Goal: Information Seeking & Learning: Find contact information

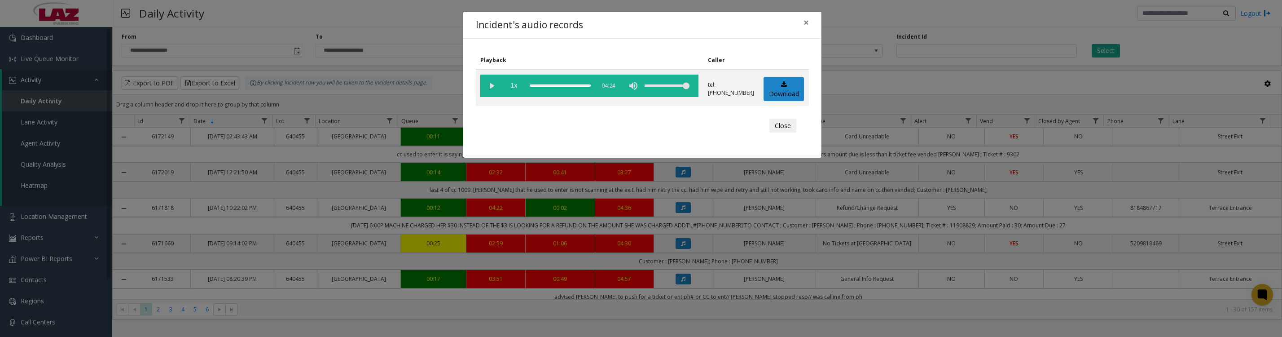
click at [773, 133] on button "Close" at bounding box center [782, 126] width 27 height 14
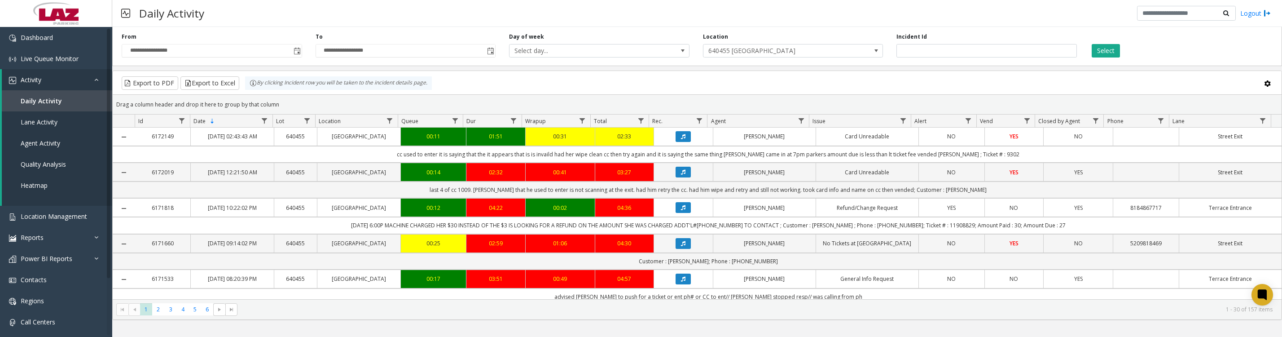
click at [676, 249] on button "Data table" at bounding box center [683, 243] width 15 height 11
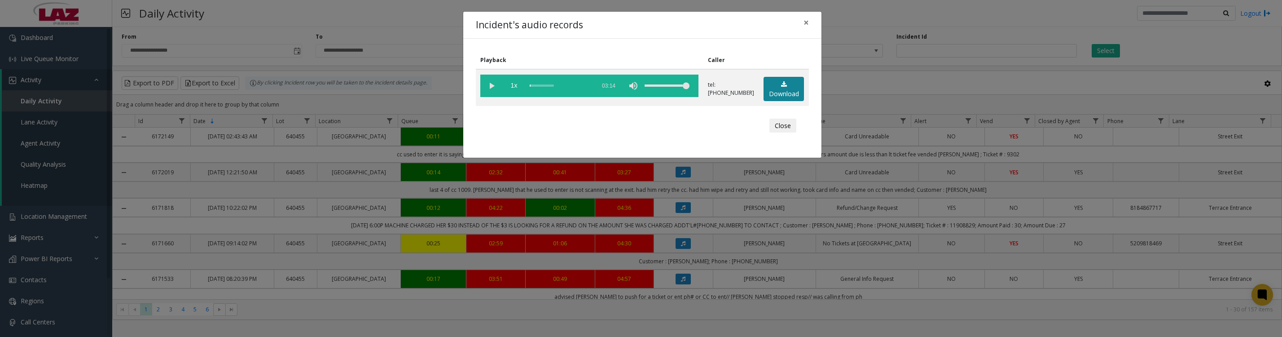
click at [781, 88] on icon at bounding box center [784, 84] width 6 height 6
click at [491, 88] on vg-play-pause at bounding box center [491, 86] width 22 height 22
drag, startPoint x: 489, startPoint y: 86, endPoint x: 1249, endPoint y: 296, distance: 788.6
click at [489, 86] on vg-play-pause at bounding box center [491, 86] width 22 height 22
click at [489, 88] on vg-play-pause at bounding box center [491, 86] width 22 height 22
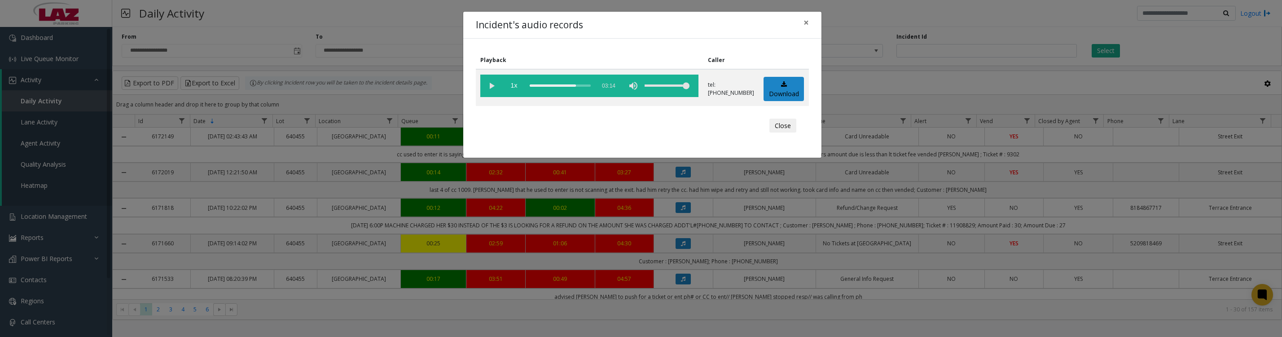
click at [489, 92] on vg-play-pause at bounding box center [491, 86] width 22 height 22
click at [488, 91] on vg-play-pause at bounding box center [491, 86] width 22 height 22
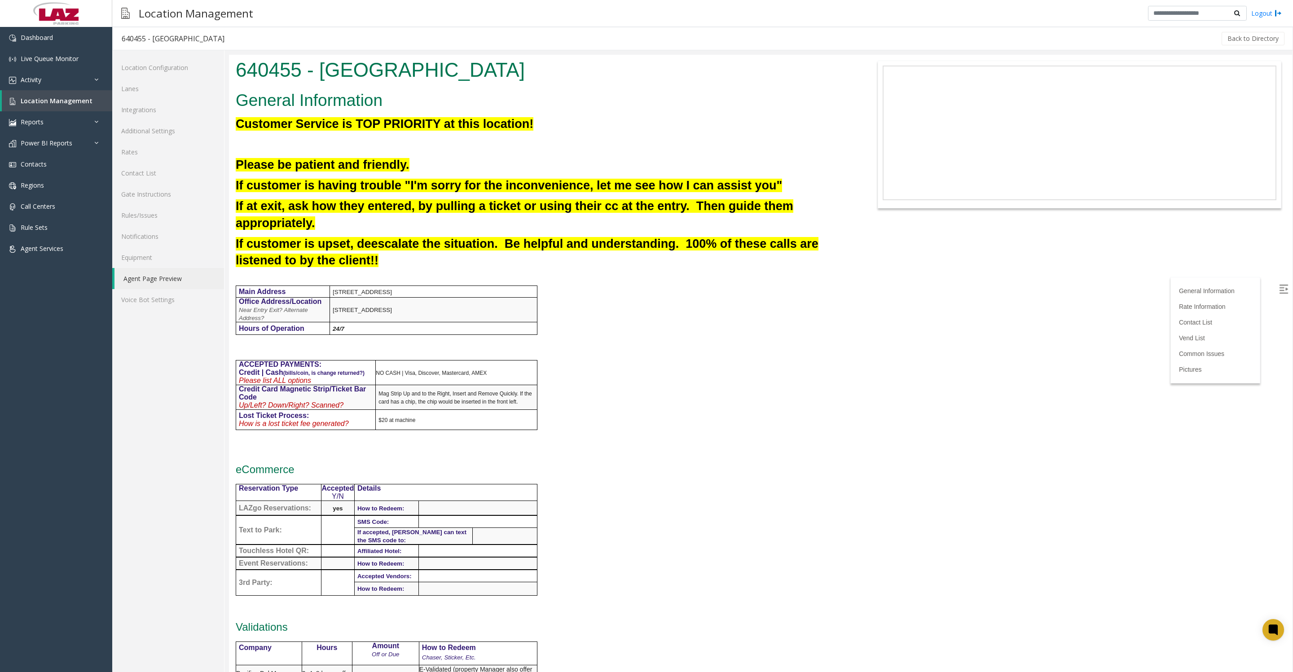
scroll to position [1234, 0]
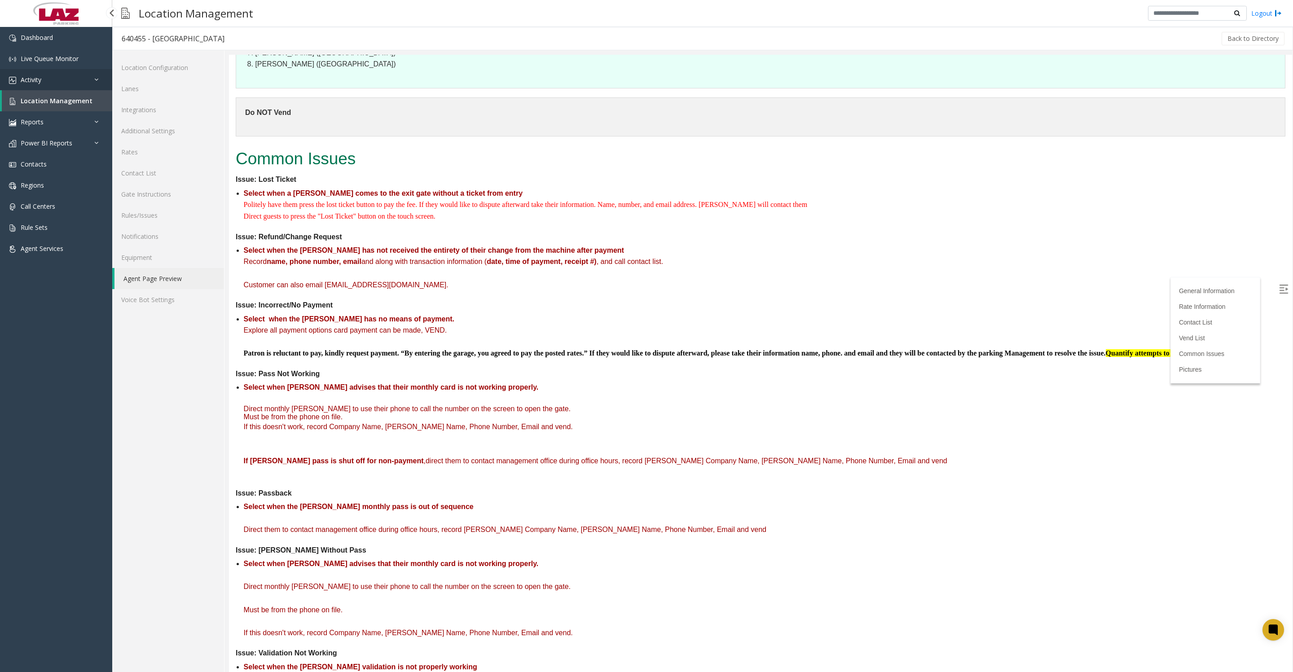
click at [46, 78] on link "Activity" at bounding box center [56, 79] width 112 height 21
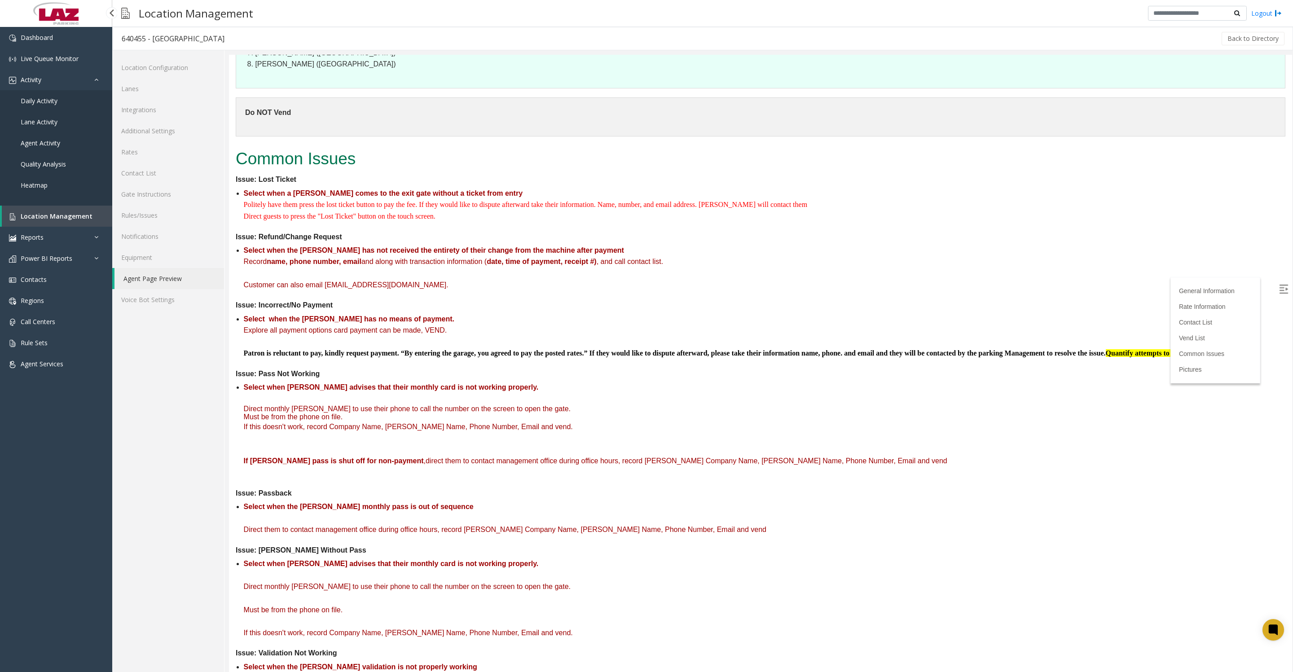
click at [46, 105] on span "Daily Activity" at bounding box center [39, 101] width 37 height 9
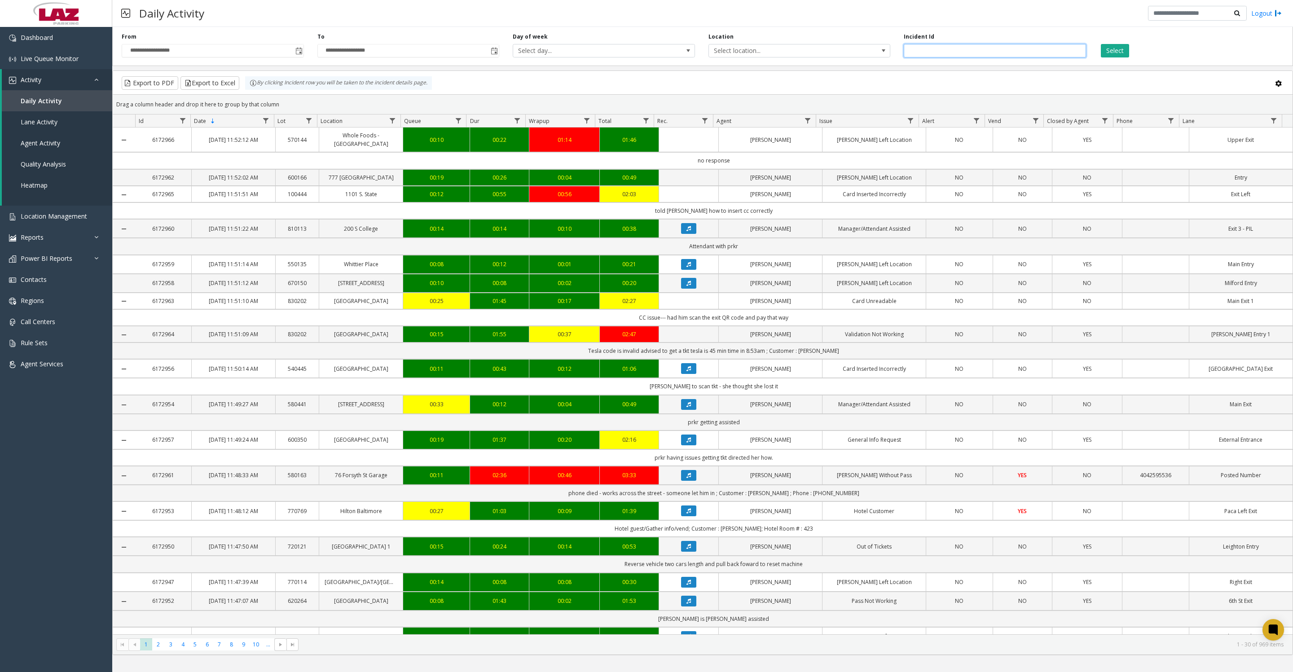
click at [959, 54] on input "number" at bounding box center [995, 50] width 182 height 13
type input "*******"
click at [1101, 44] on button "Select" at bounding box center [1115, 50] width 28 height 13
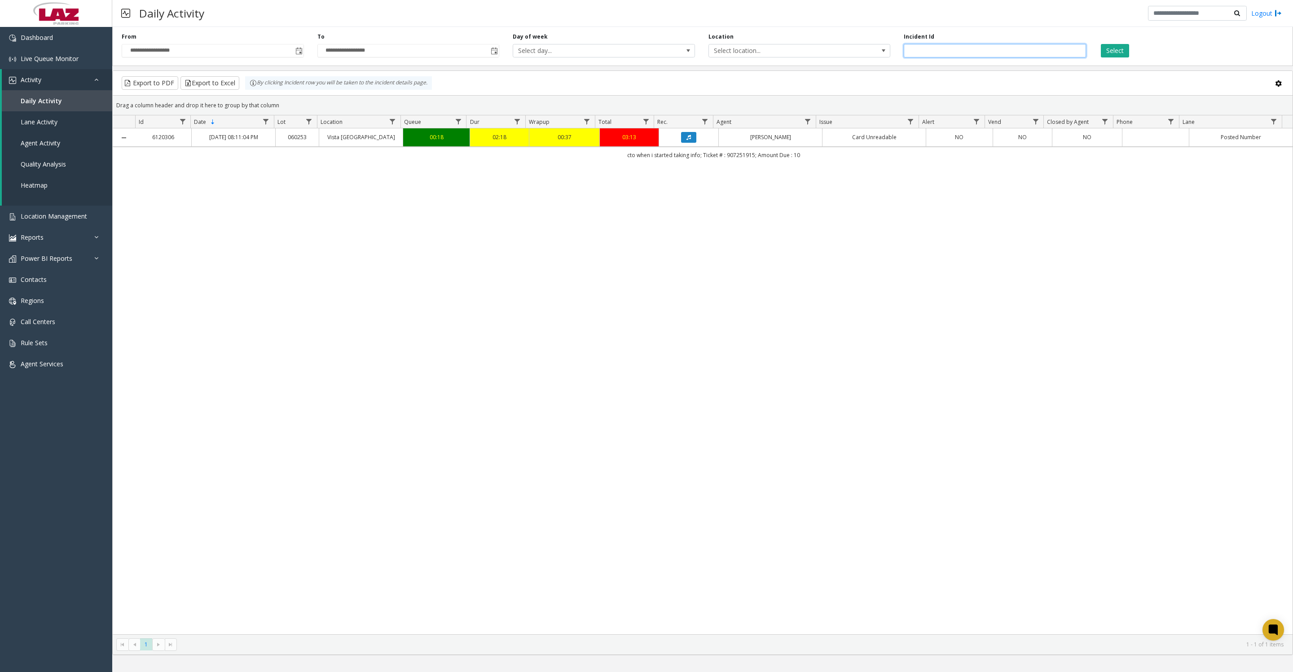
drag, startPoint x: 967, startPoint y: 54, endPoint x: 911, endPoint y: 60, distance: 56.9
click at [911, 57] on input "*******" at bounding box center [995, 50] width 182 height 13
click at [1101, 44] on button "Select" at bounding box center [1115, 50] width 28 height 13
click at [686, 140] on icon "Data table" at bounding box center [688, 137] width 4 height 5
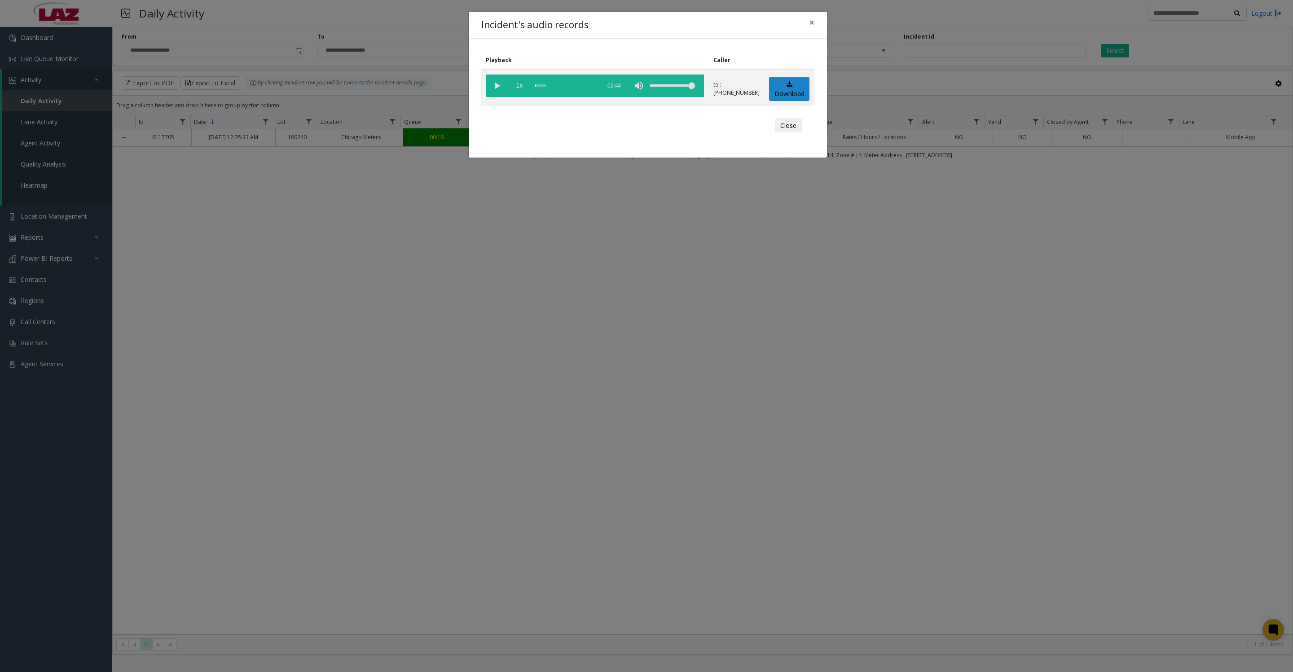
click at [493, 85] on vg-play-pause at bounding box center [497, 86] width 22 height 22
click at [779, 133] on button "Close" at bounding box center [788, 126] width 27 height 14
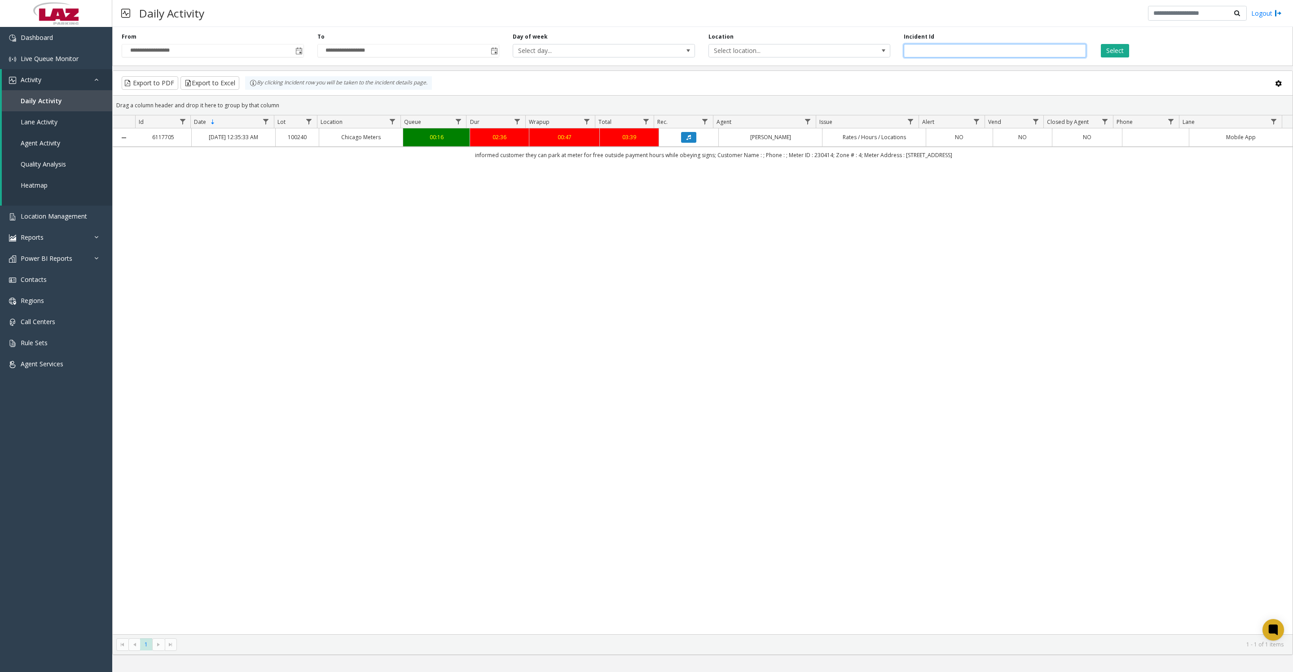
drag, startPoint x: 958, startPoint y: 56, endPoint x: 865, endPoint y: 57, distance: 92.9
click at [865, 57] on div "**********" at bounding box center [702, 44] width 1181 height 43
click at [1114, 50] on button "Select" at bounding box center [1115, 50] width 28 height 13
drag, startPoint x: 952, startPoint y: 52, endPoint x: 886, endPoint y: 53, distance: 66.0
click at [887, 53] on div "**********" at bounding box center [702, 44] width 1181 height 43
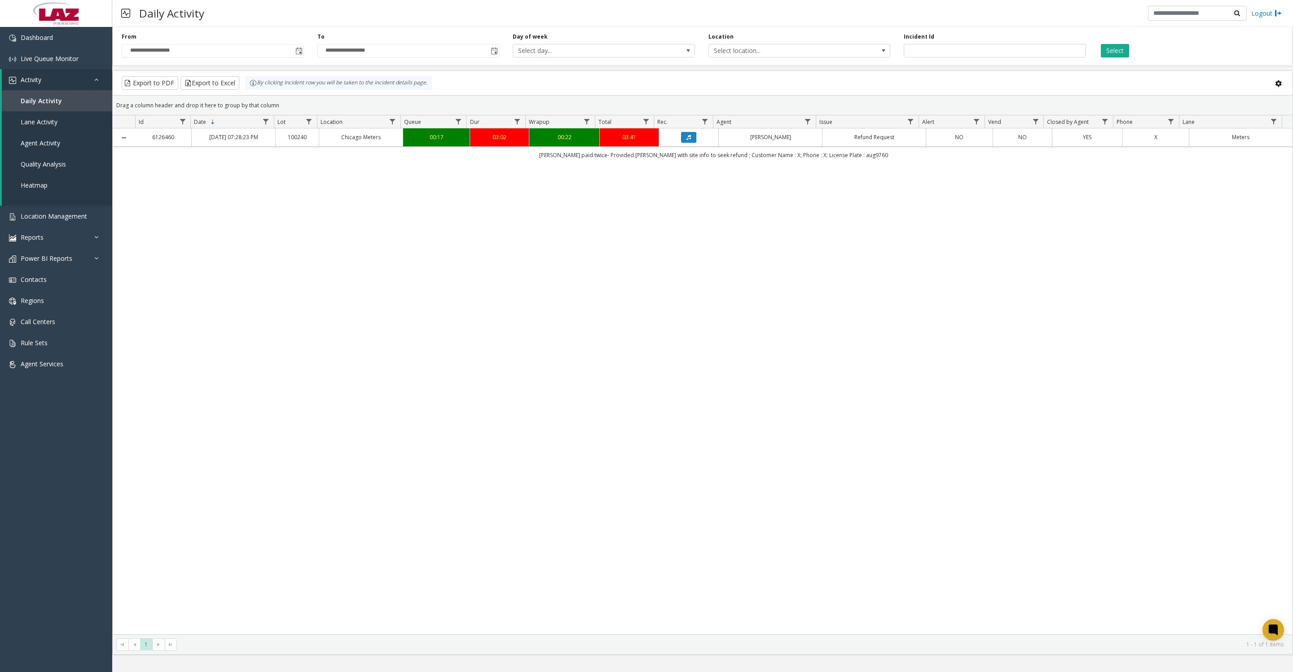
click at [1116, 52] on button "Select" at bounding box center [1115, 50] width 28 height 13
drag, startPoint x: 967, startPoint y: 54, endPoint x: 901, endPoint y: 54, distance: 66.4
click at [901, 54] on div "Incident Id *******" at bounding box center [995, 45] width 196 height 25
click at [1130, 57] on div "Select" at bounding box center [1191, 45] width 196 height 25
click at [1120, 51] on button "Select" at bounding box center [1115, 50] width 28 height 13
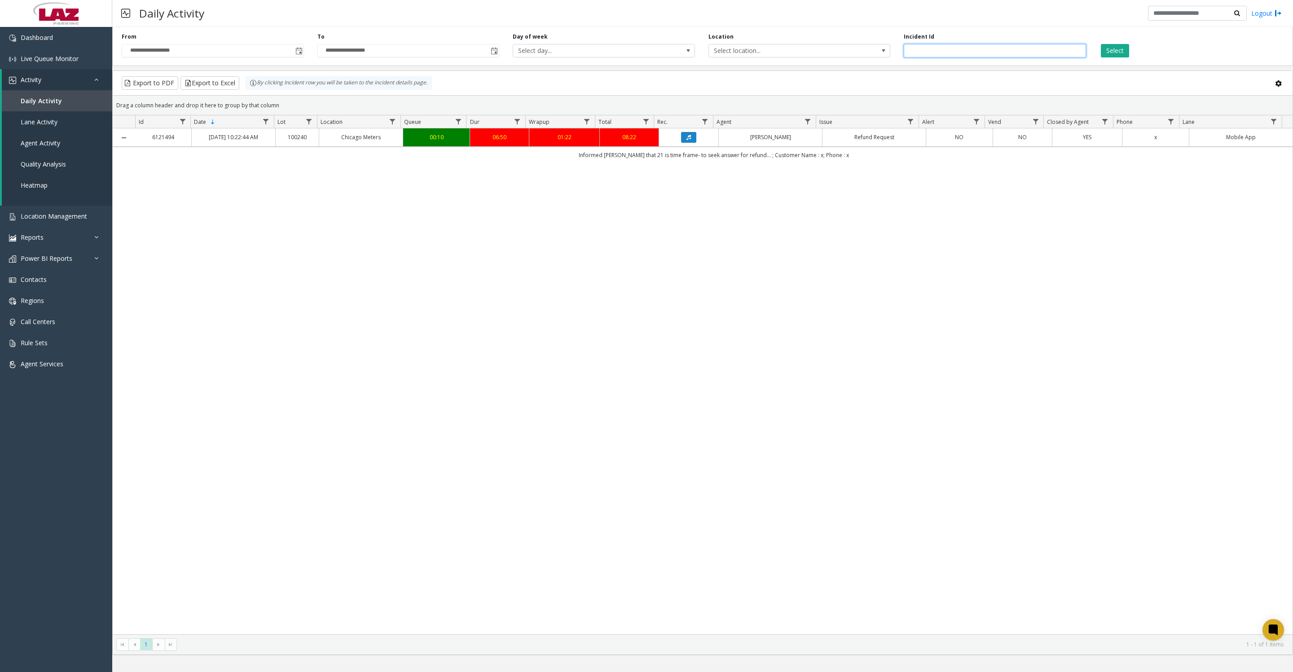
drag, startPoint x: 967, startPoint y: 57, endPoint x: 830, endPoint y: 48, distance: 137.6
click at [830, 48] on div "**********" at bounding box center [702, 44] width 1181 height 43
type input "*******"
click at [1115, 55] on button "Select" at bounding box center [1115, 50] width 28 height 13
drag, startPoint x: 961, startPoint y: 53, endPoint x: 879, endPoint y: 49, distance: 82.3
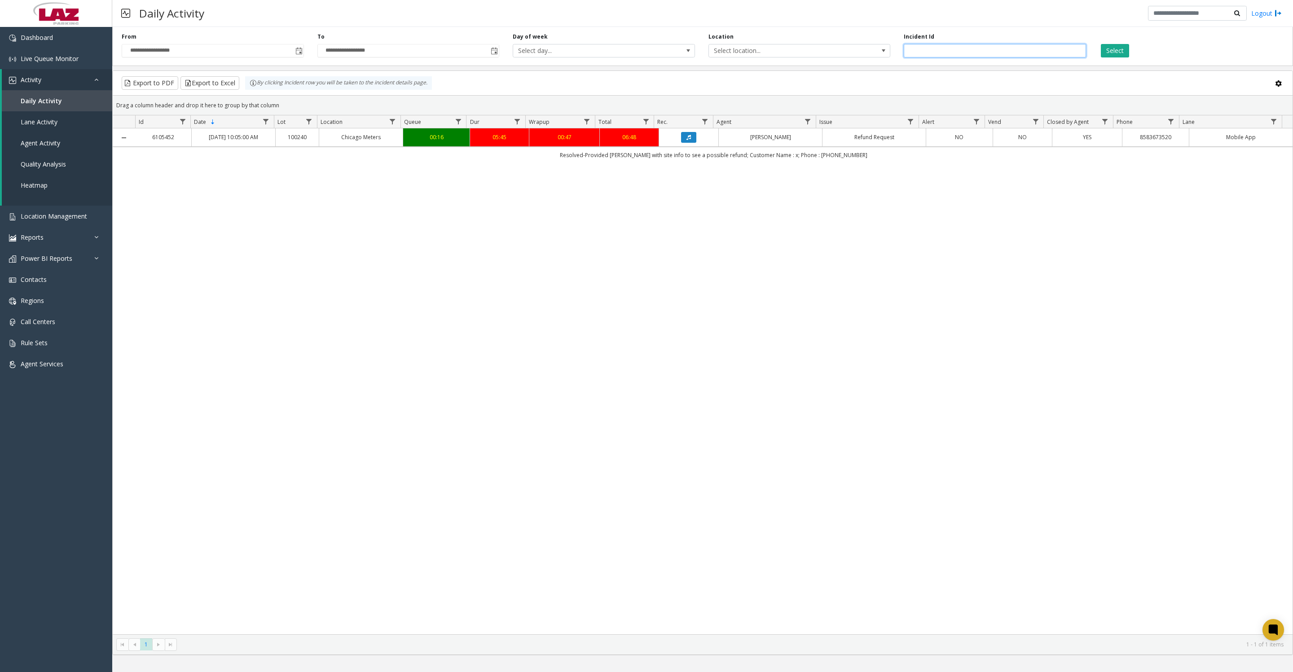
click at [874, 49] on div "**********" at bounding box center [702, 44] width 1181 height 43
click at [299, 55] on span "Toggle popup" at bounding box center [298, 51] width 7 height 7
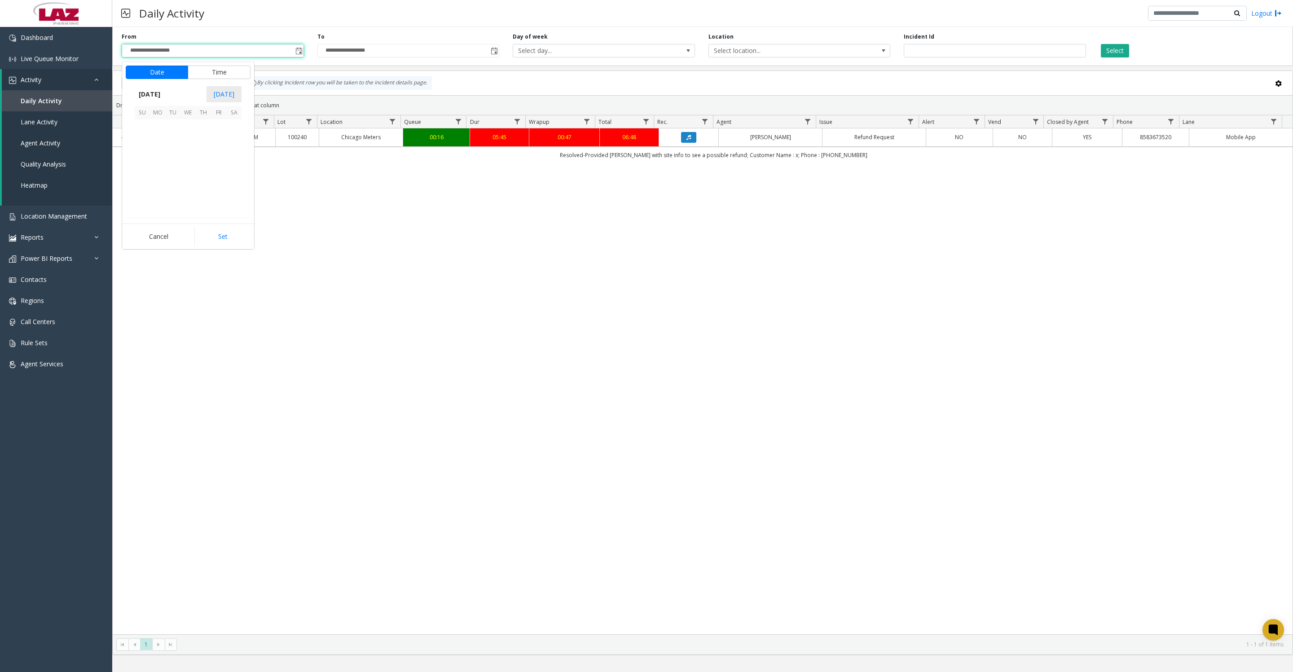
scroll to position [161051, 0]
click at [157, 135] on span "1" at bounding box center [157, 126] width 15 height 15
click at [229, 241] on button "Set" at bounding box center [222, 237] width 57 height 20
type input "**********"
click at [787, 55] on span "Select location..." at bounding box center [781, 50] width 145 height 13
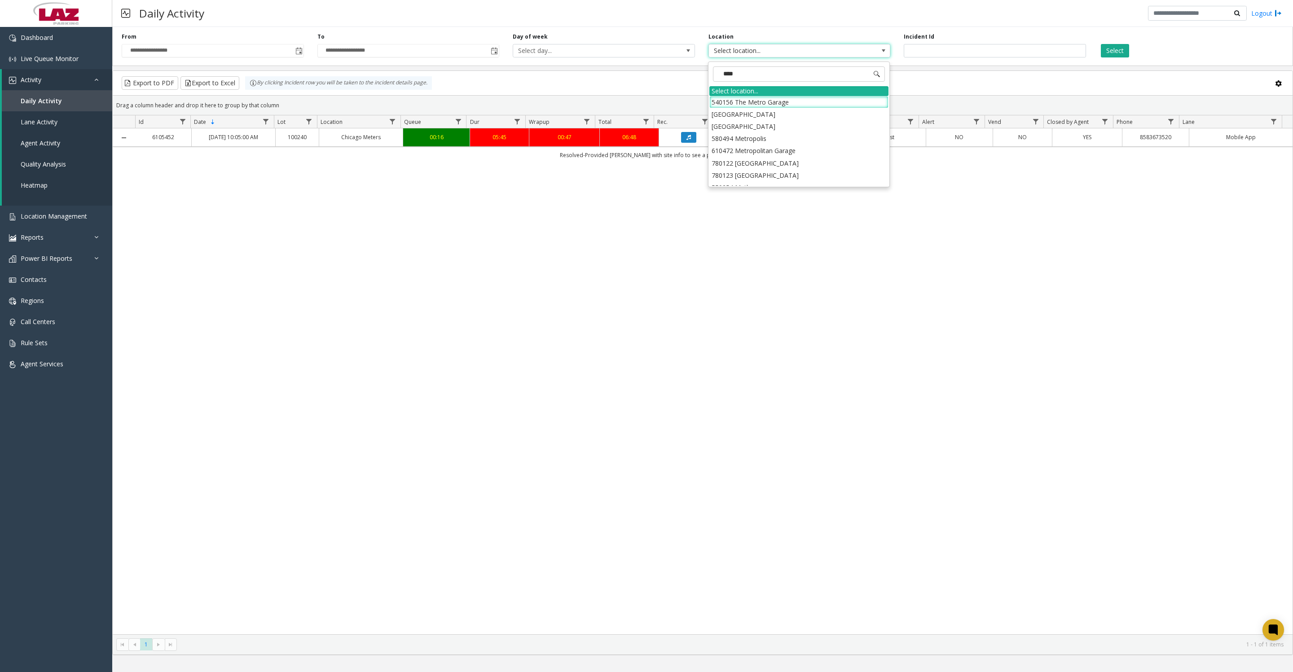
type input "*****"
click at [736, 103] on li "100240 Chicago Meters" at bounding box center [798, 102] width 179 height 12
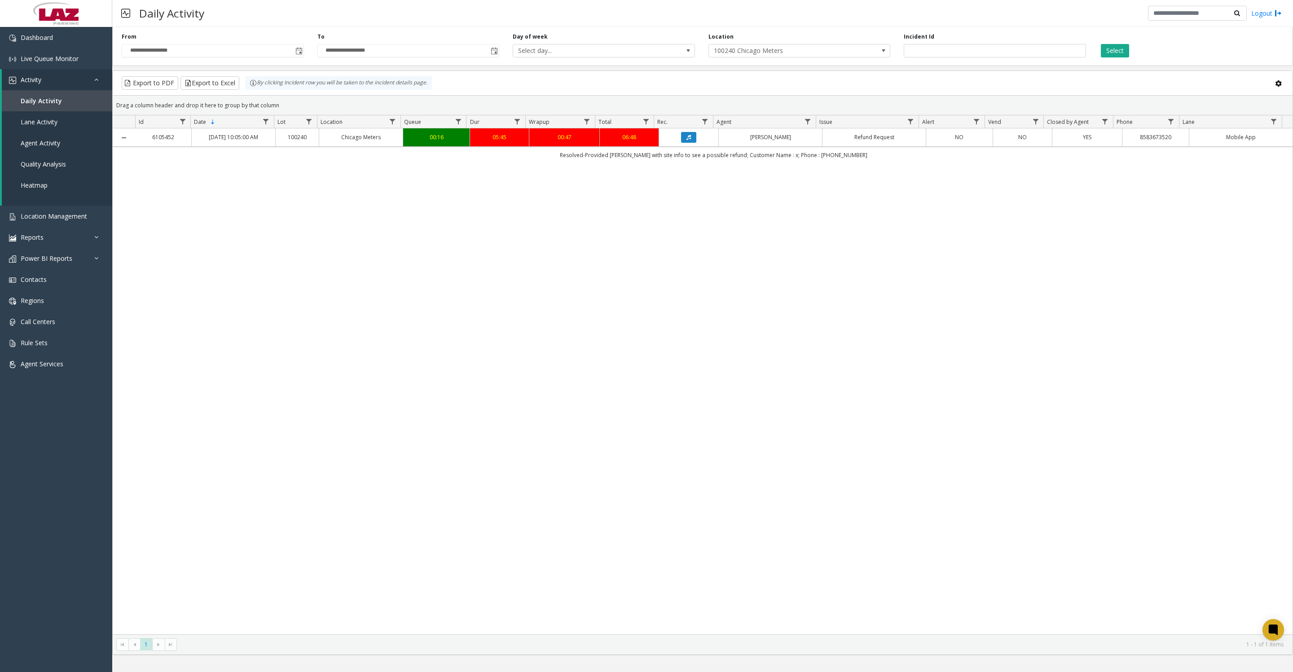
click at [1108, 48] on button "Select" at bounding box center [1115, 50] width 28 height 13
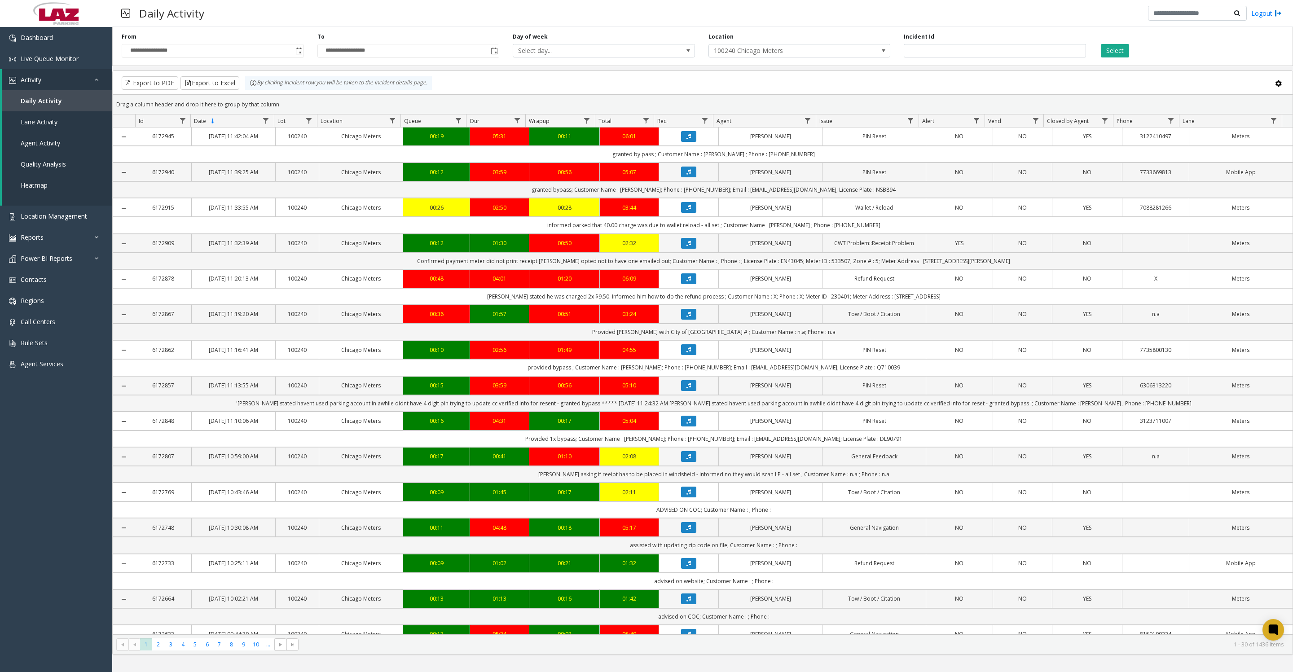
click at [809, 123] on span "Data table" at bounding box center [807, 120] width 7 height 7
click at [840, 163] on input "Agent Filter" at bounding box center [846, 163] width 76 height 15
type input "*****"
click button "Filter" at bounding box center [866, 247] width 37 height 20
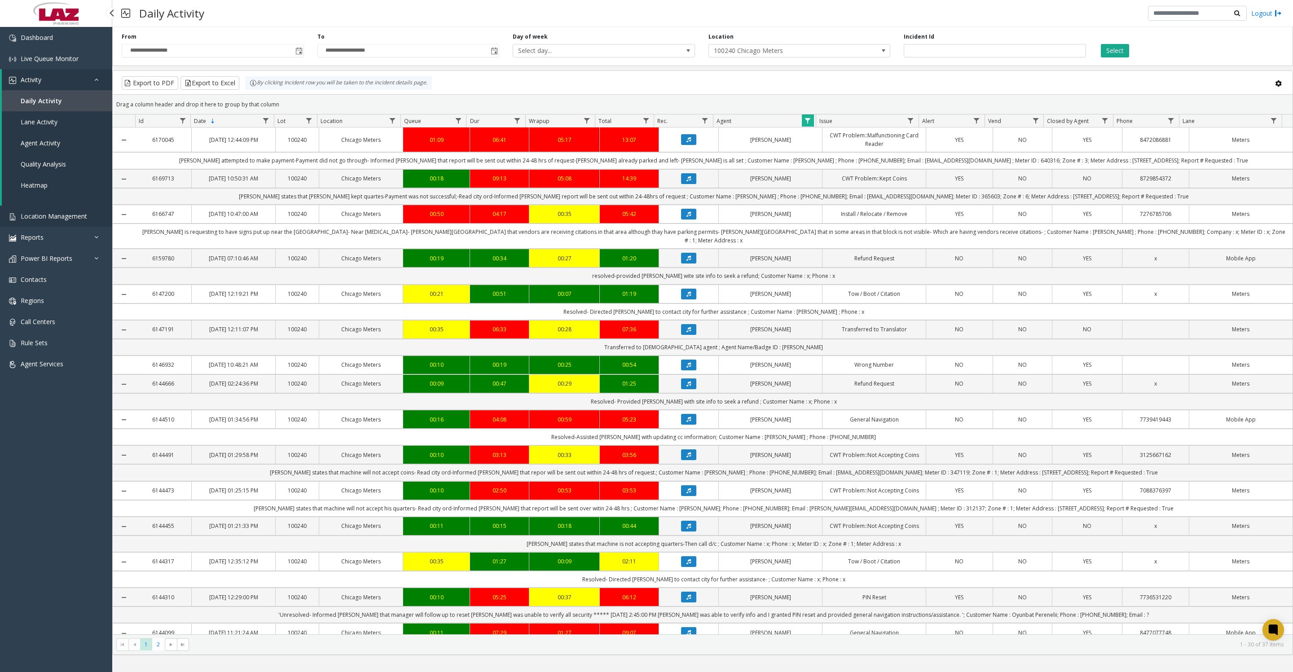
click at [32, 220] on span "Location Management" at bounding box center [54, 216] width 66 height 9
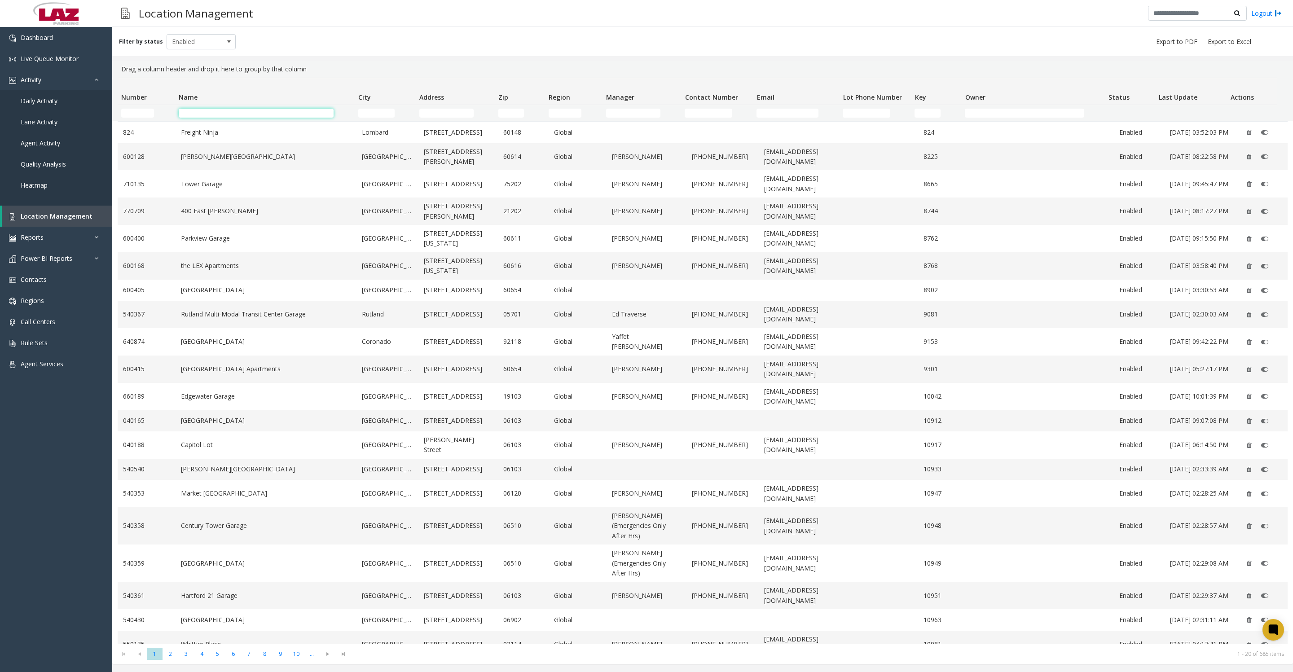
click at [197, 114] on input "Name Filter" at bounding box center [256, 113] width 155 height 9
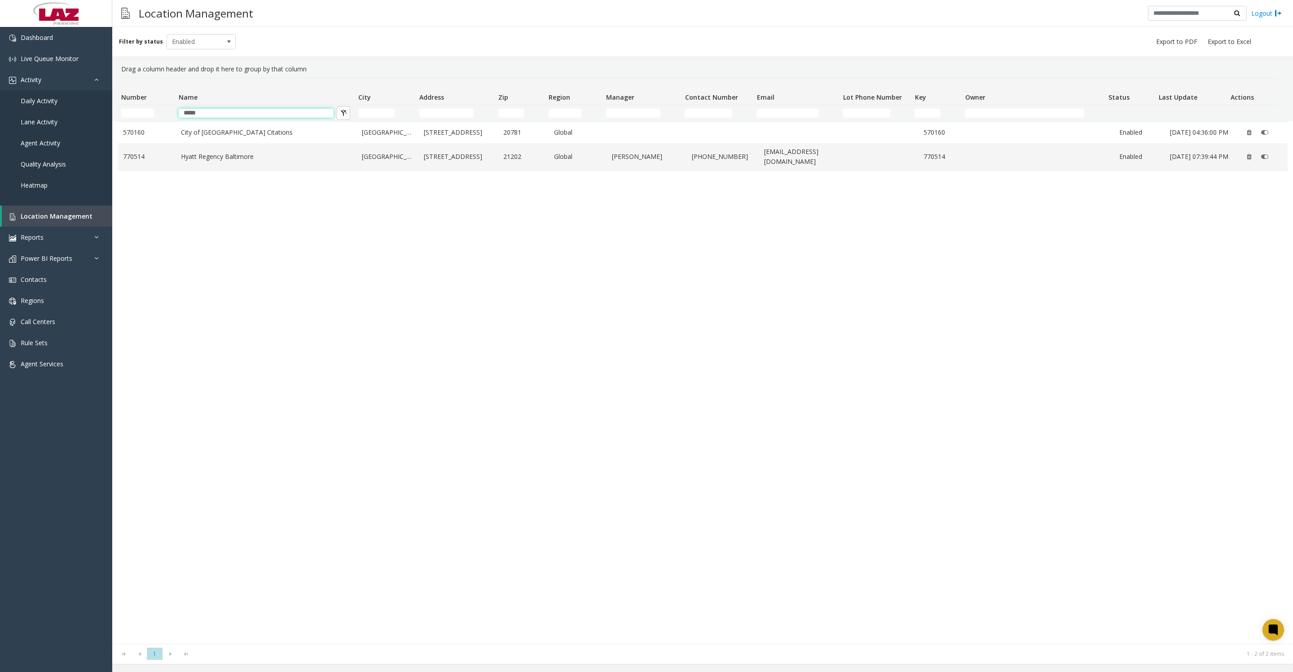
type input "*****"
click at [192, 137] on link "City of Hyattsville Citations" at bounding box center [266, 132] width 170 height 10
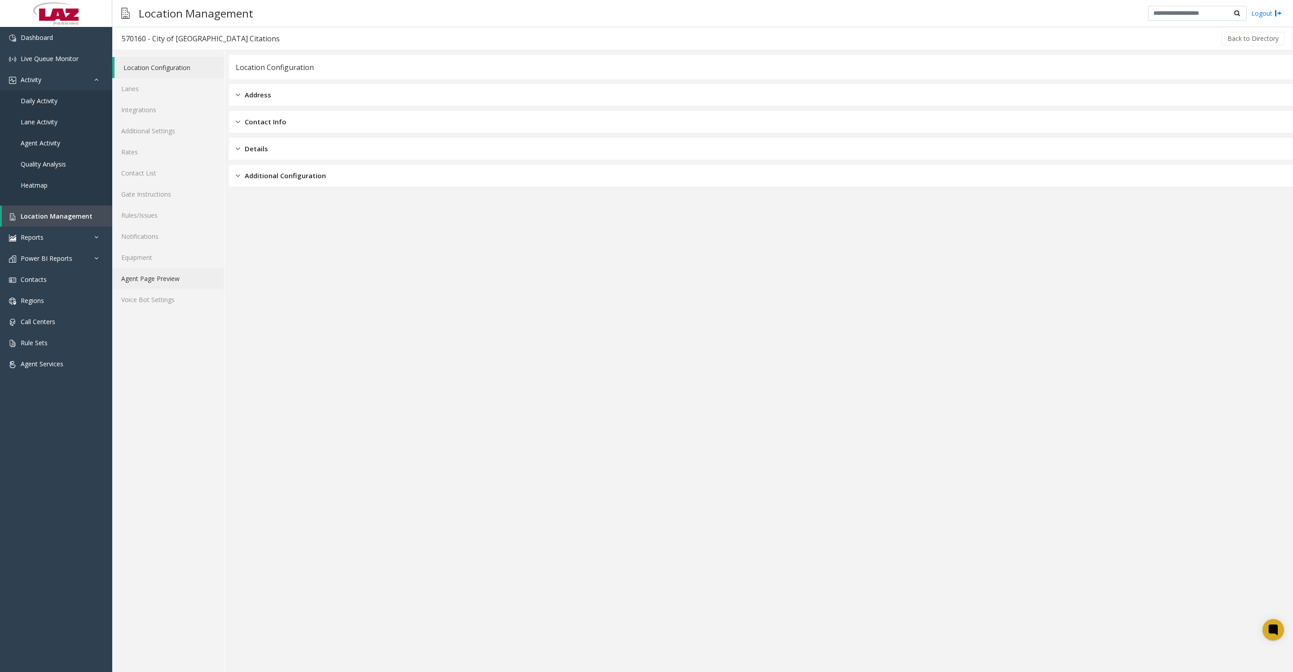
click at [176, 289] on link "Agent Page Preview" at bounding box center [168, 278] width 112 height 21
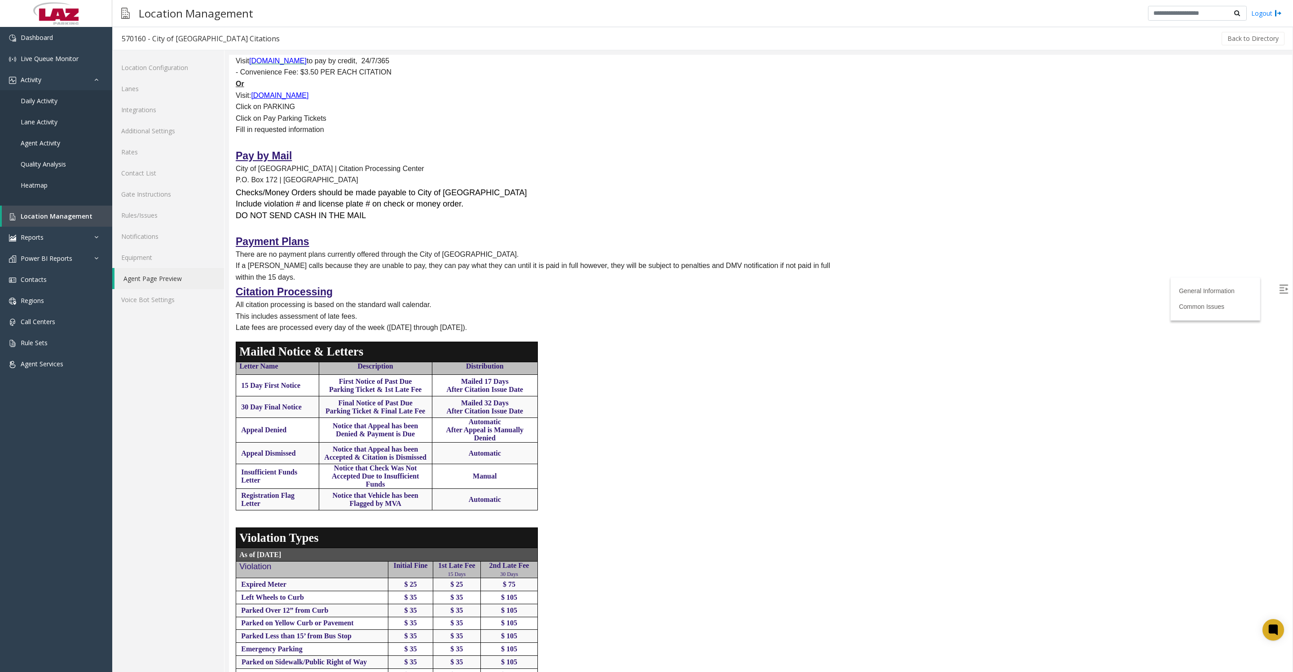
scroll to position [570, 0]
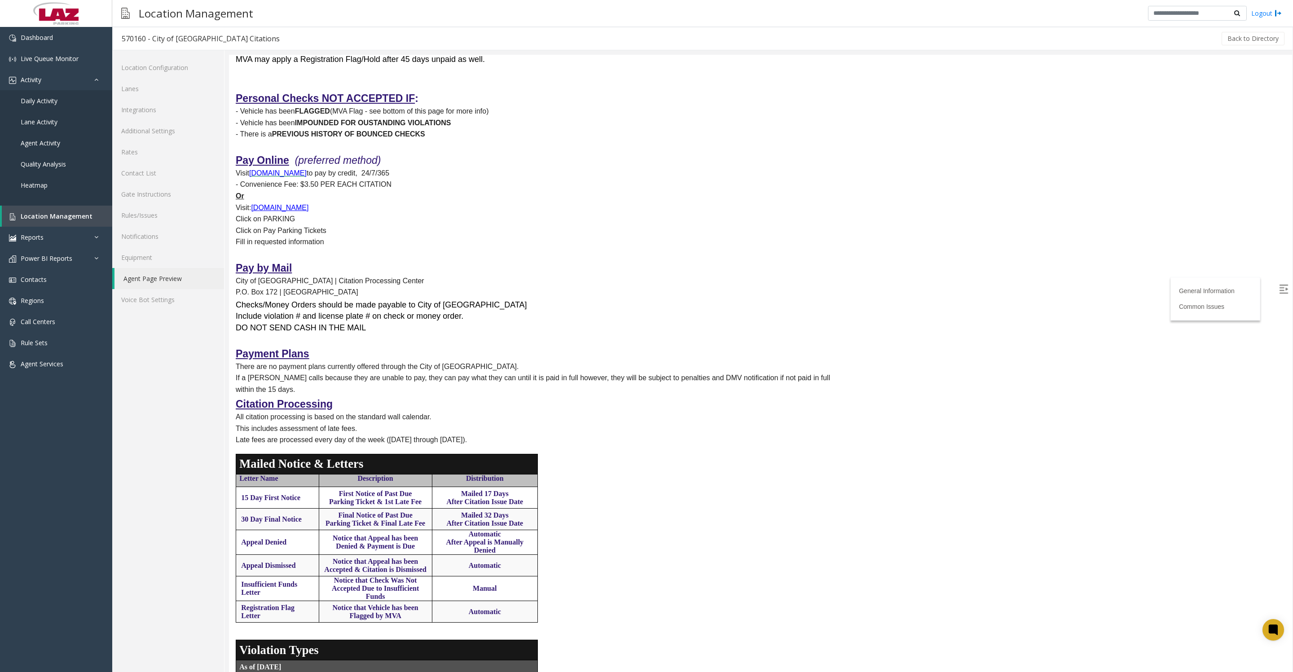
click at [323, 13] on p "Someone from the City of Hyattsville Parking Staff should follow up within 2-3 …" at bounding box center [539, 1] width 607 height 23
drag, startPoint x: 326, startPoint y: 153, endPoint x: 423, endPoint y: 158, distance: 96.6
click at [423, 13] on p "Someone from the City of Hyattsville Parking Staff should follow up within 2-3 …" at bounding box center [539, 1] width 607 height 23
copy p "parking@hyattsville.org"
click at [34, 105] on span "Daily Activity" at bounding box center [39, 101] width 37 height 9
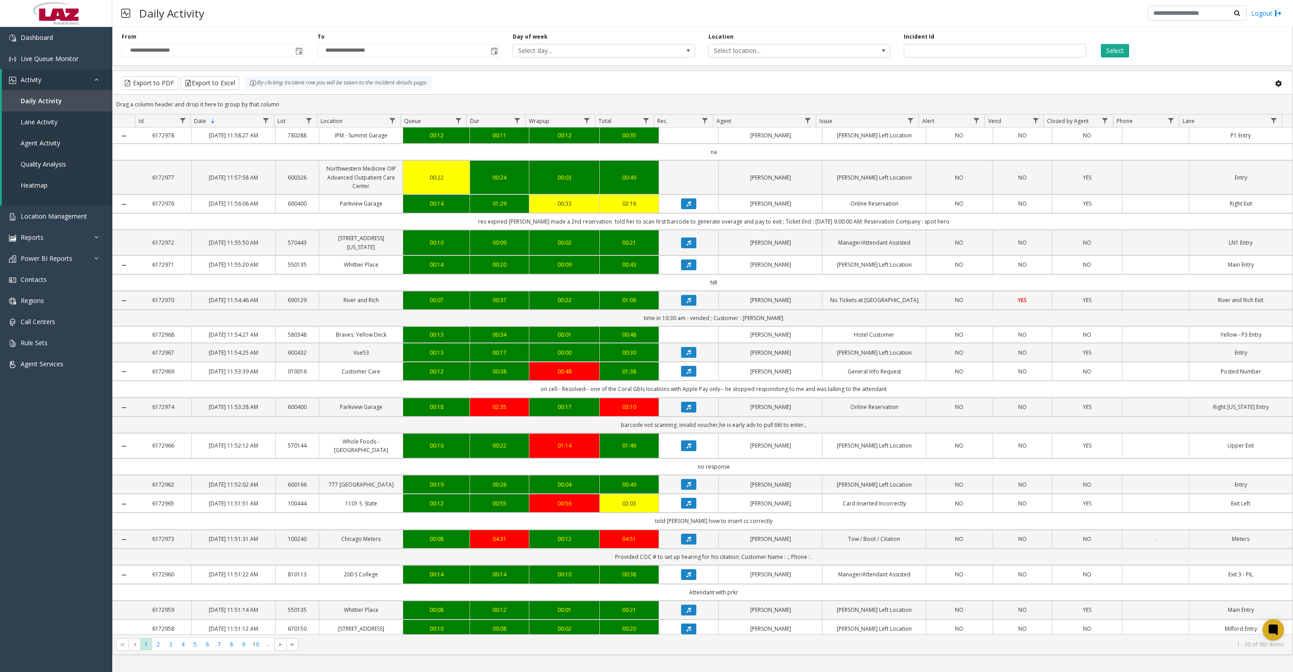
click at [295, 55] on span "Toggle popup" at bounding box center [298, 51] width 7 height 7
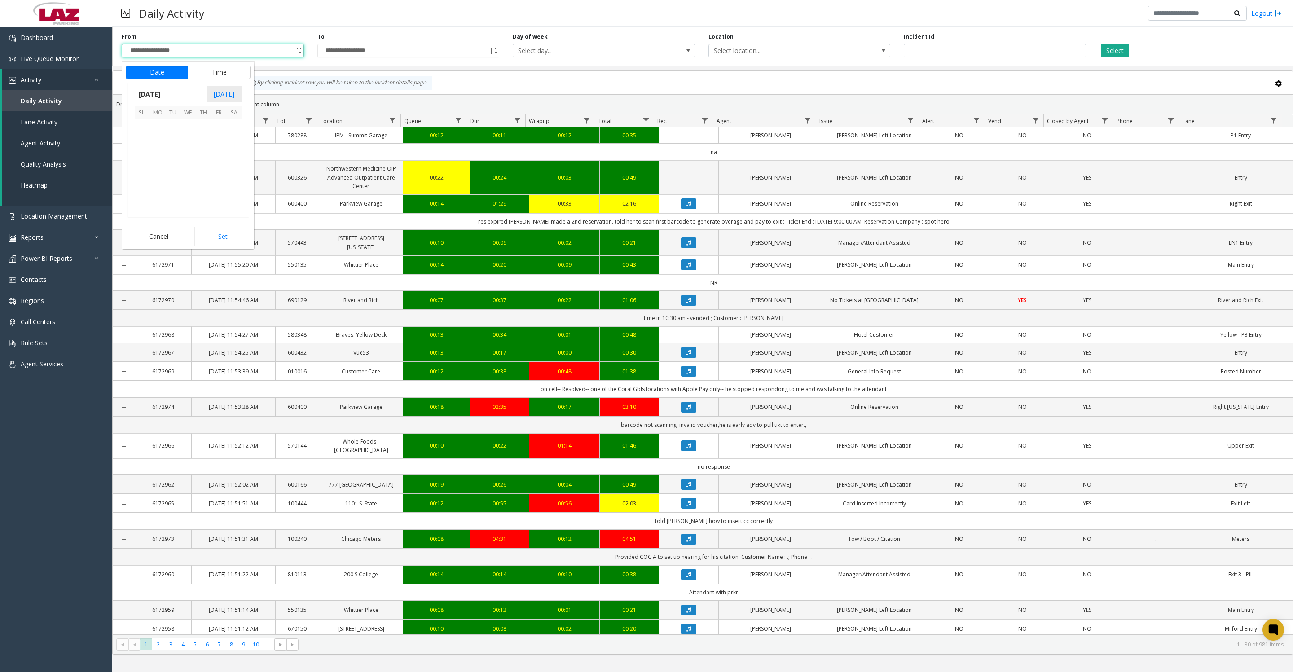
scroll to position [161051, 0]
click at [158, 135] on span "1" at bounding box center [157, 126] width 15 height 15
click at [224, 241] on button "Set" at bounding box center [222, 237] width 57 height 20
type input "**********"
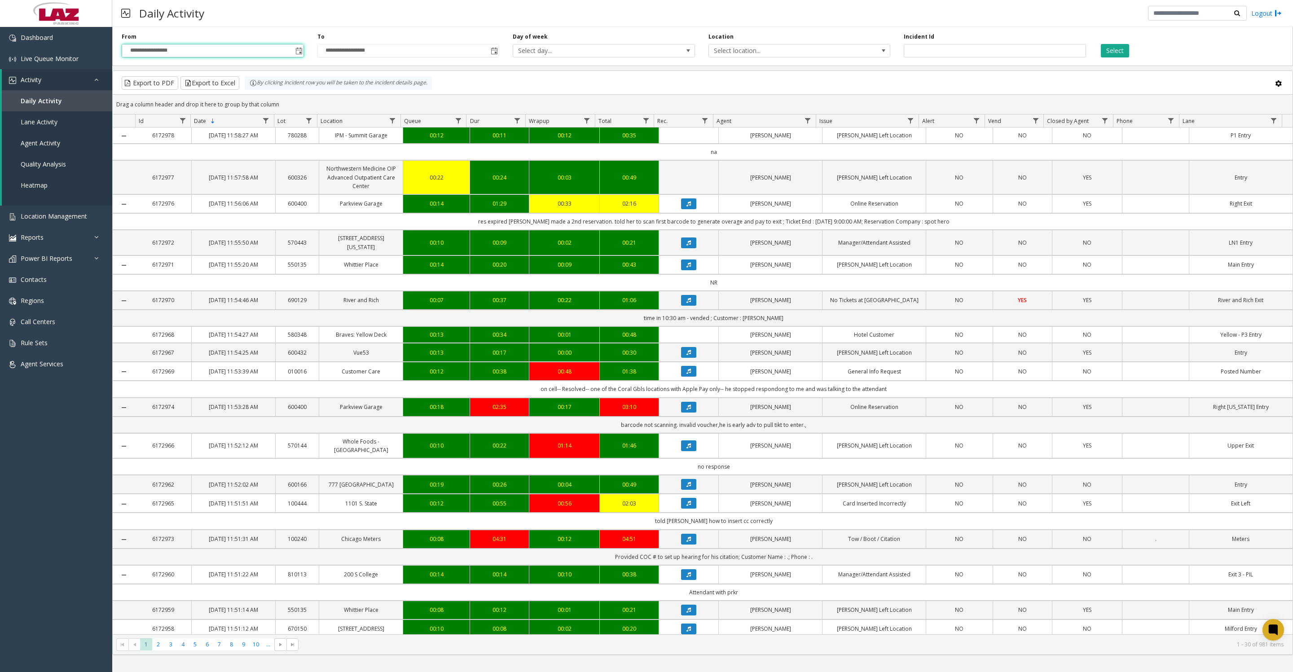
click at [787, 54] on span "Select location..." at bounding box center [781, 50] width 145 height 13
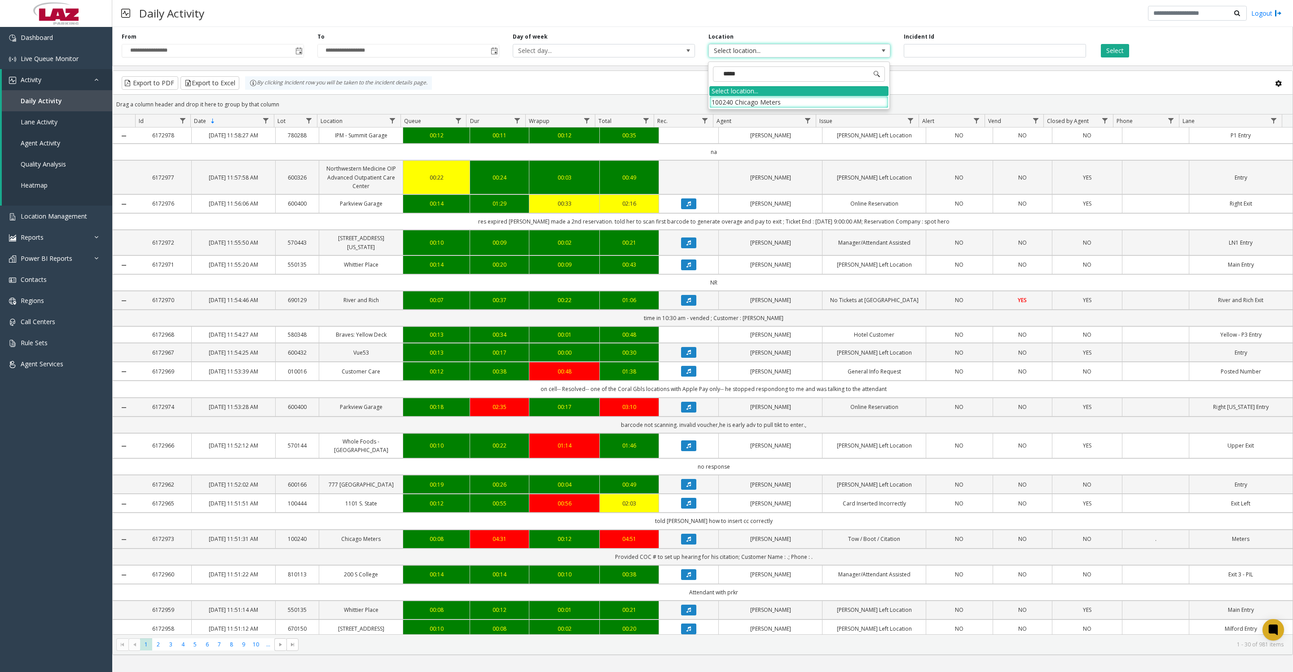
type input "******"
click at [730, 101] on li "100240 Chicago Meters" at bounding box center [798, 102] width 179 height 12
click at [1120, 44] on button "Select" at bounding box center [1115, 50] width 28 height 13
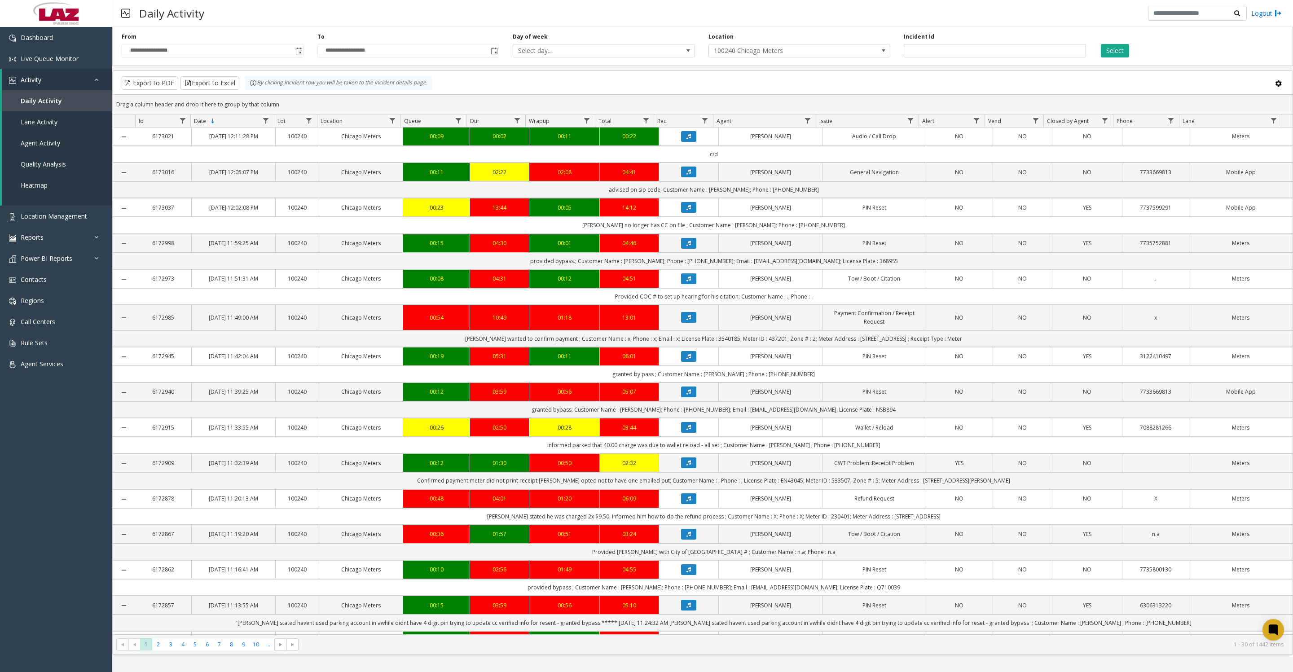
click at [811, 124] on span "Data table" at bounding box center [807, 120] width 7 height 7
click at [823, 159] on input "Agent Filter" at bounding box center [846, 163] width 76 height 15
type input "*****"
click button "Filter" at bounding box center [866, 247] width 37 height 20
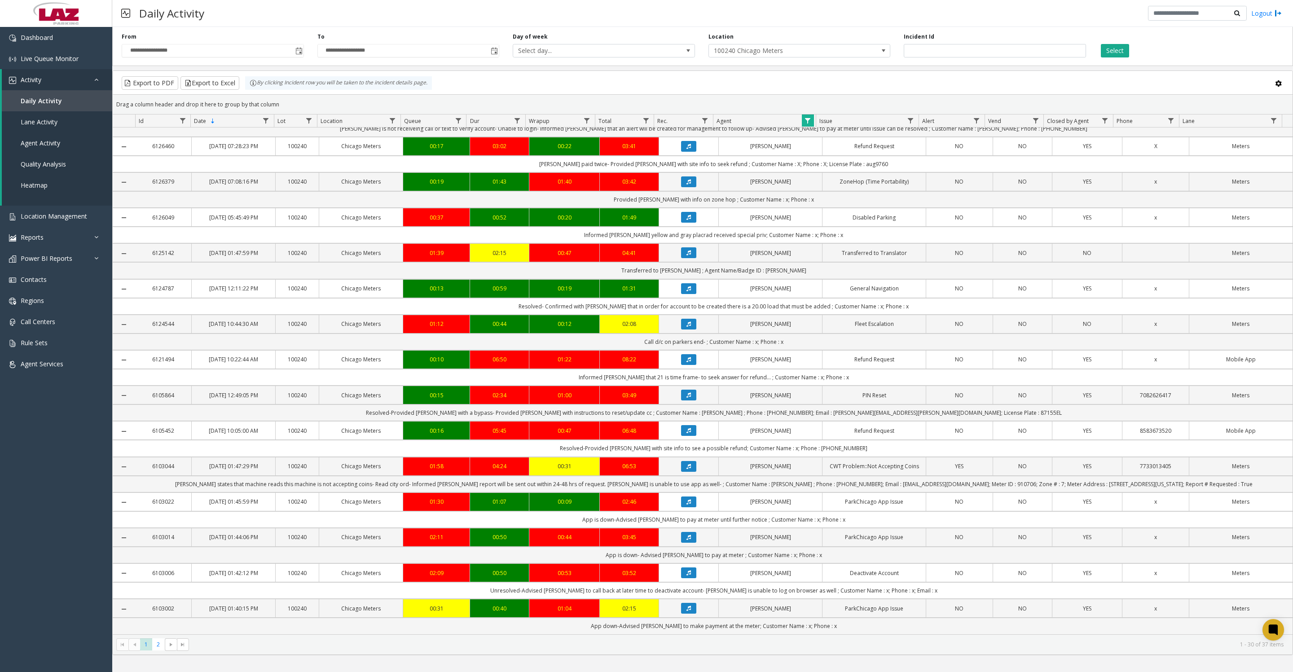
scroll to position [826, 0]
click at [158, 648] on span "2" at bounding box center [158, 644] width 12 height 12
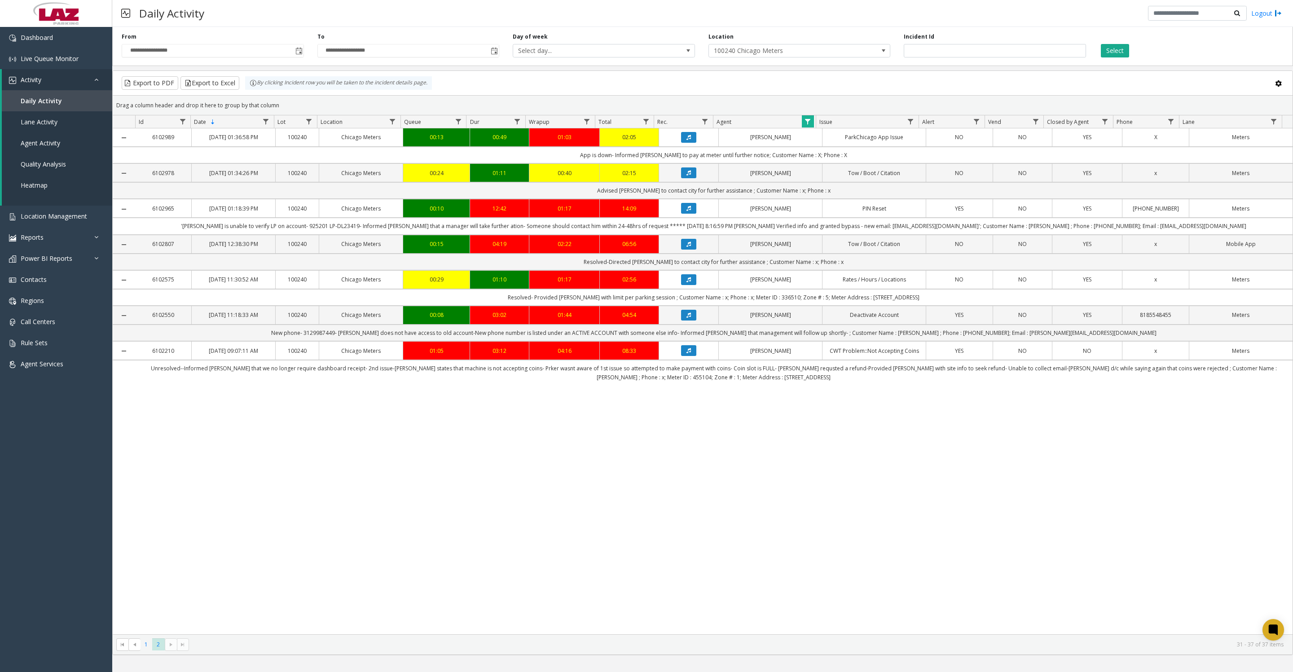
click at [145, 649] on span "1" at bounding box center [146, 644] width 12 height 12
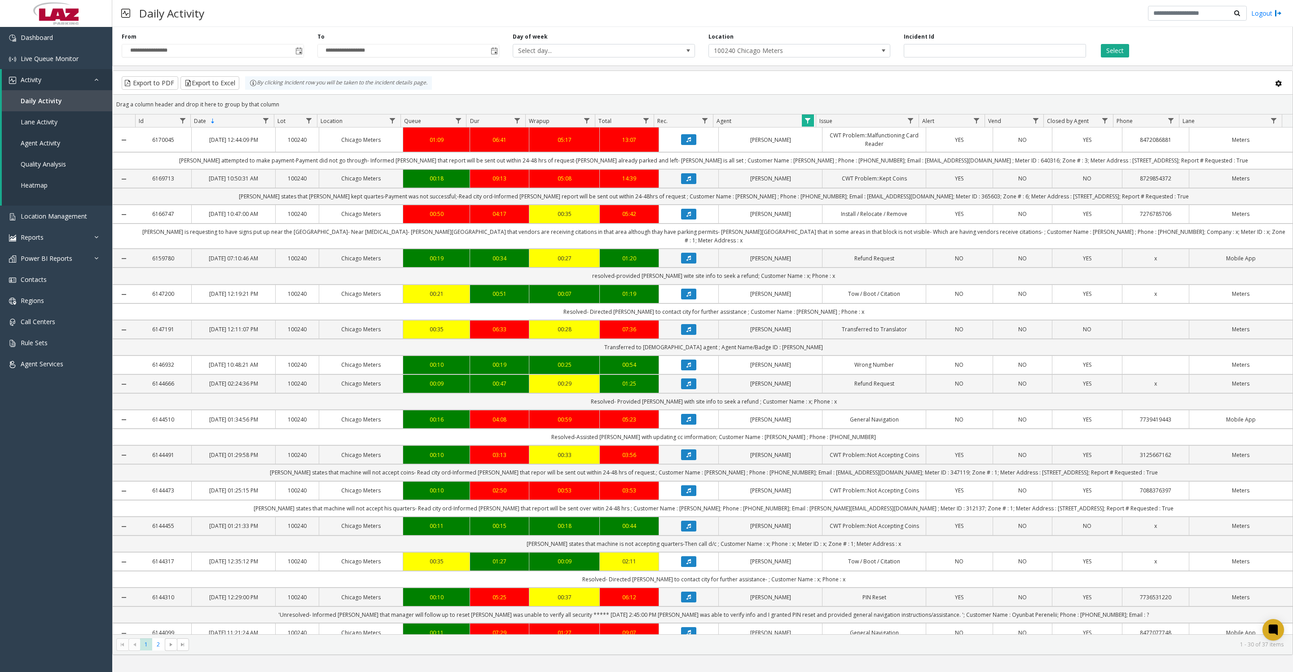
click at [877, 54] on span at bounding box center [883, 50] width 13 height 13
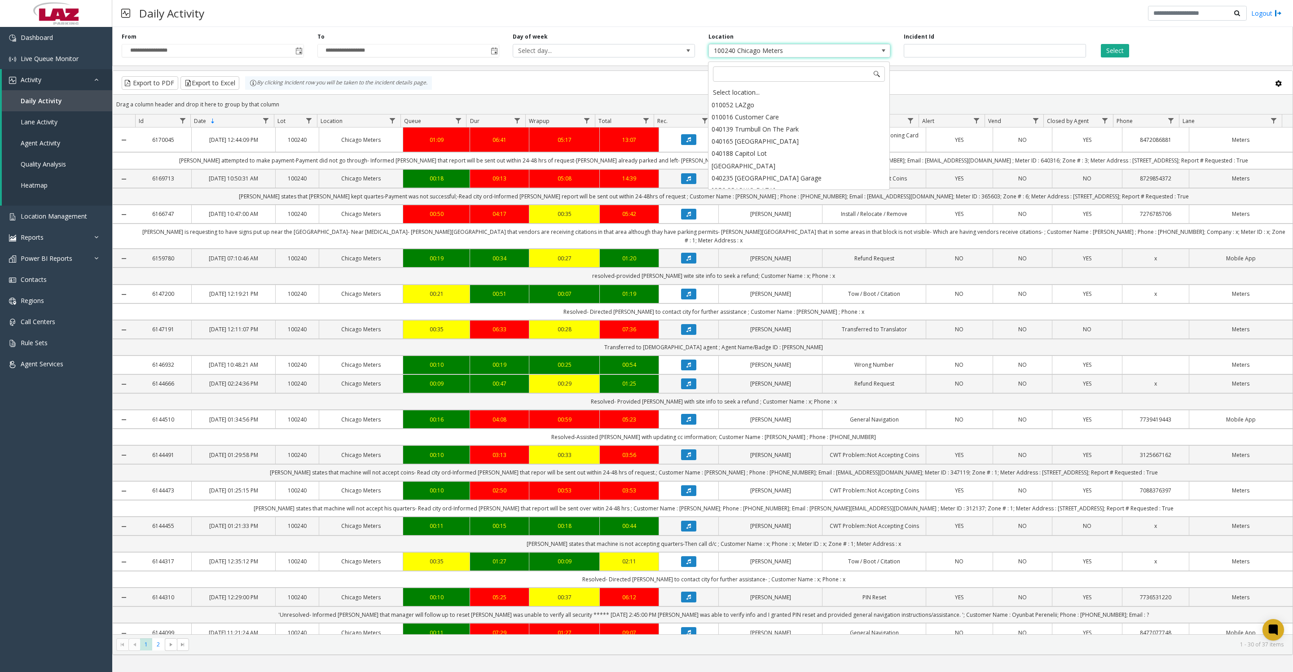
scroll to position [7166, 0]
click at [747, 88] on div "Select location..." at bounding box center [798, 92] width 179 height 13
click at [1119, 53] on button "Select" at bounding box center [1115, 50] width 28 height 13
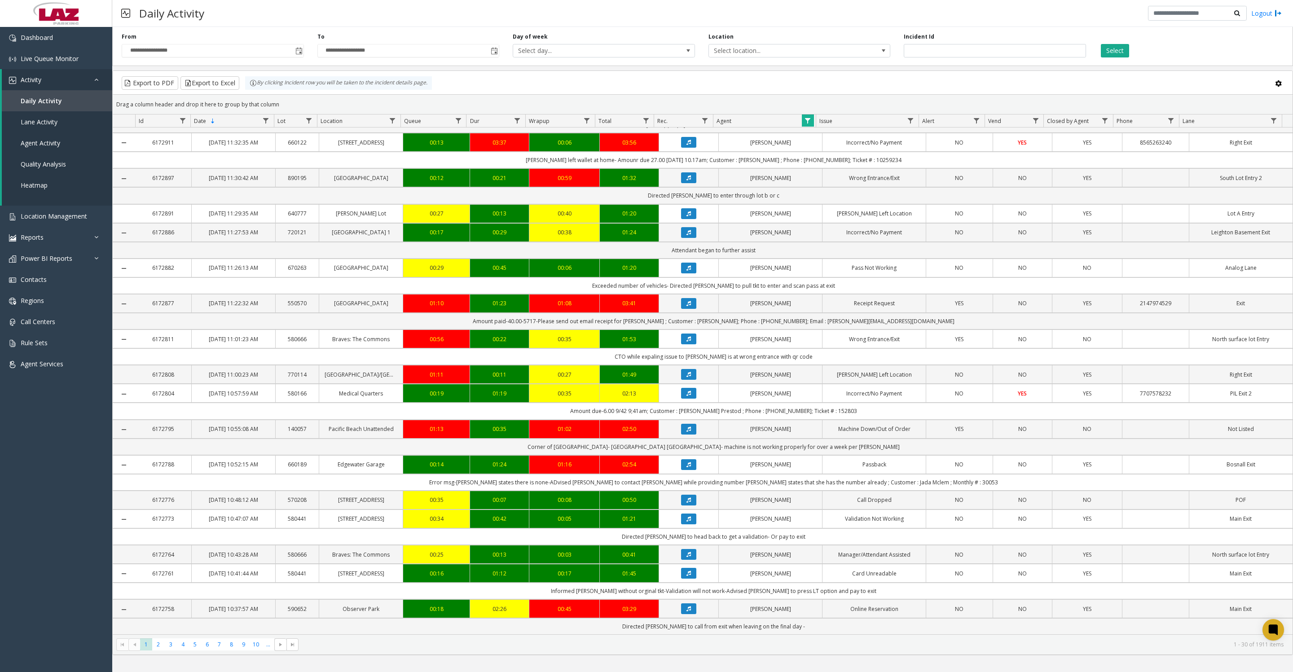
scroll to position [629, 0]
click at [155, 647] on span "2" at bounding box center [158, 644] width 12 height 12
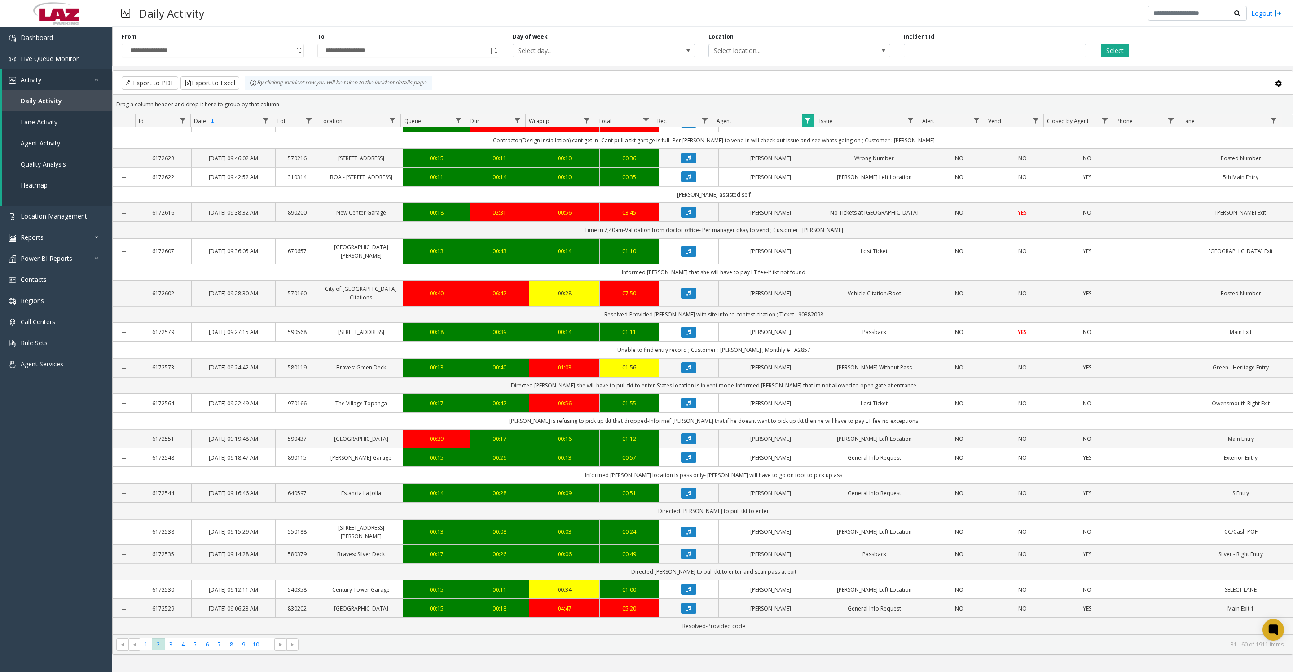
scroll to position [672, 0]
click at [167, 650] on span "3" at bounding box center [171, 644] width 12 height 12
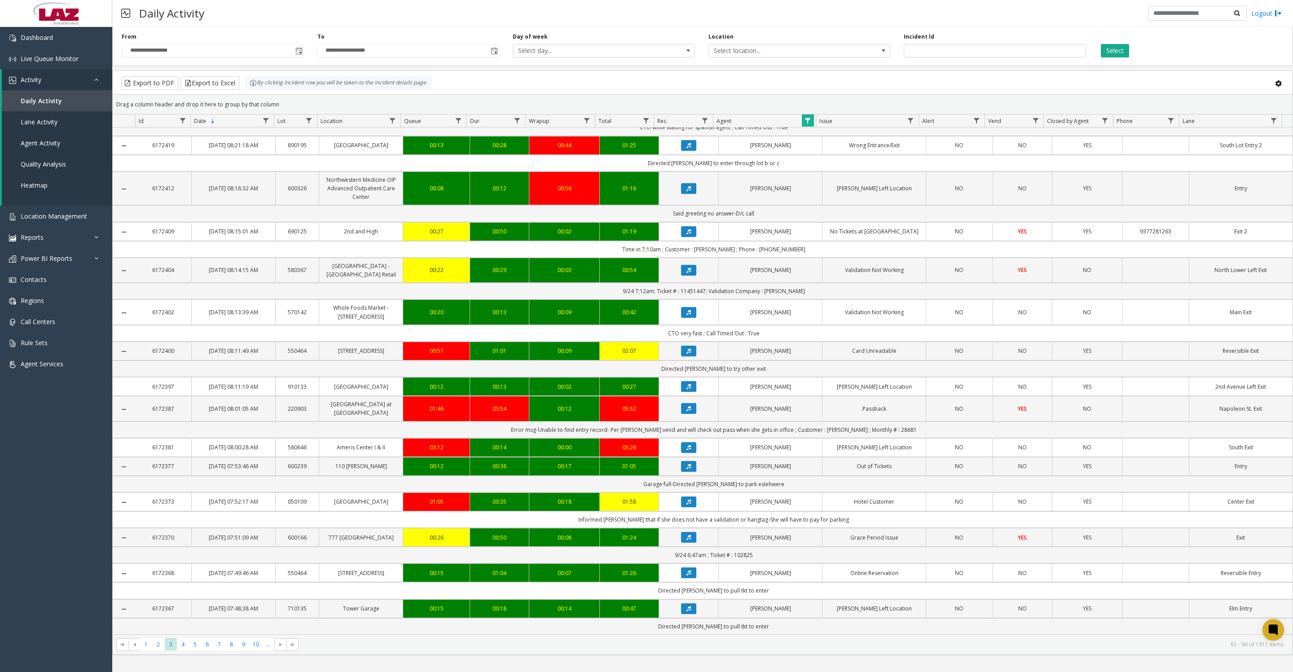
scroll to position [673, 0]
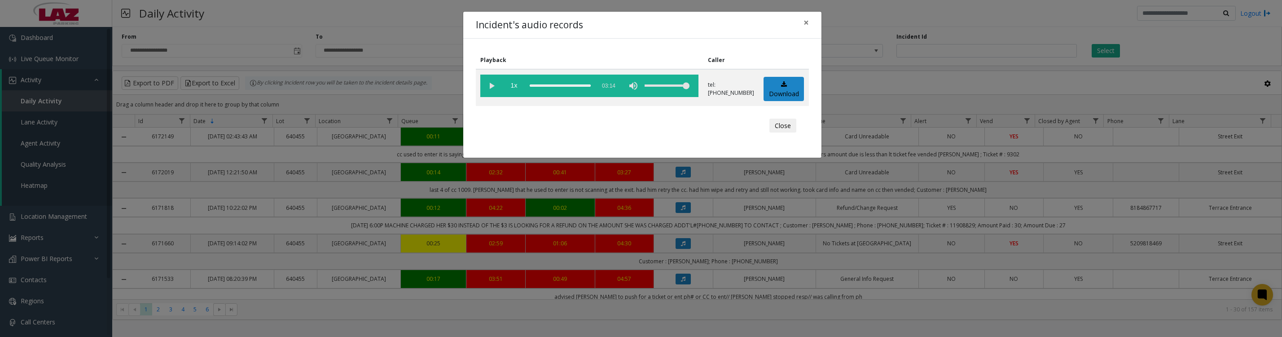
click at [492, 85] on vg-play-pause at bounding box center [491, 86] width 22 height 22
click at [784, 133] on button "Close" at bounding box center [782, 126] width 27 height 14
